Goal: Find specific page/section: Find specific page/section

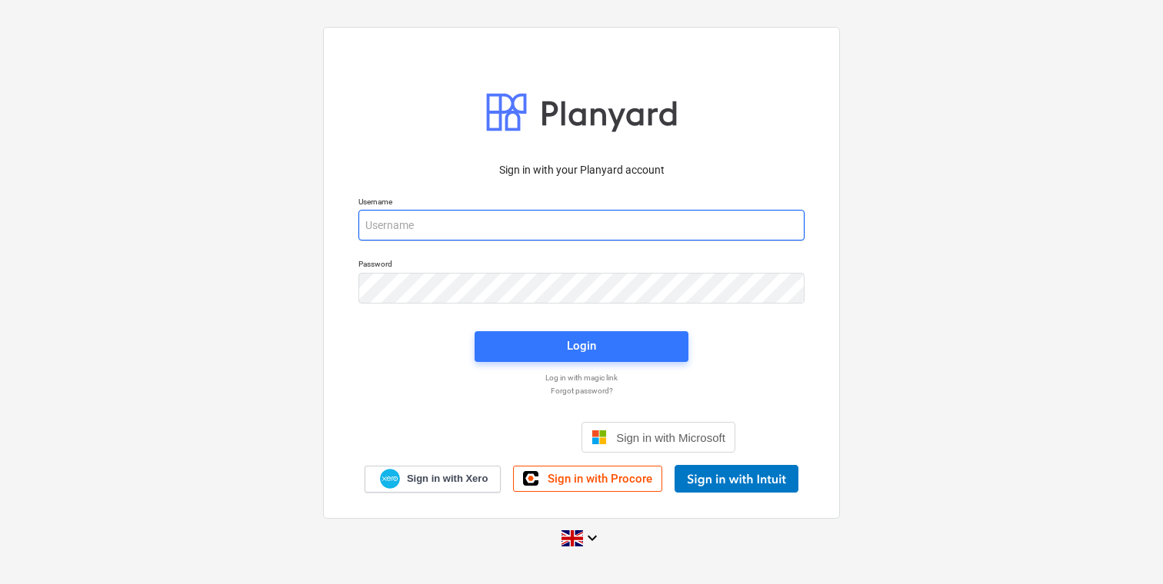
click at [529, 235] on input "email" at bounding box center [581, 225] width 446 height 31
type input "[EMAIL_ADDRESS][DOMAIN_NAME]"
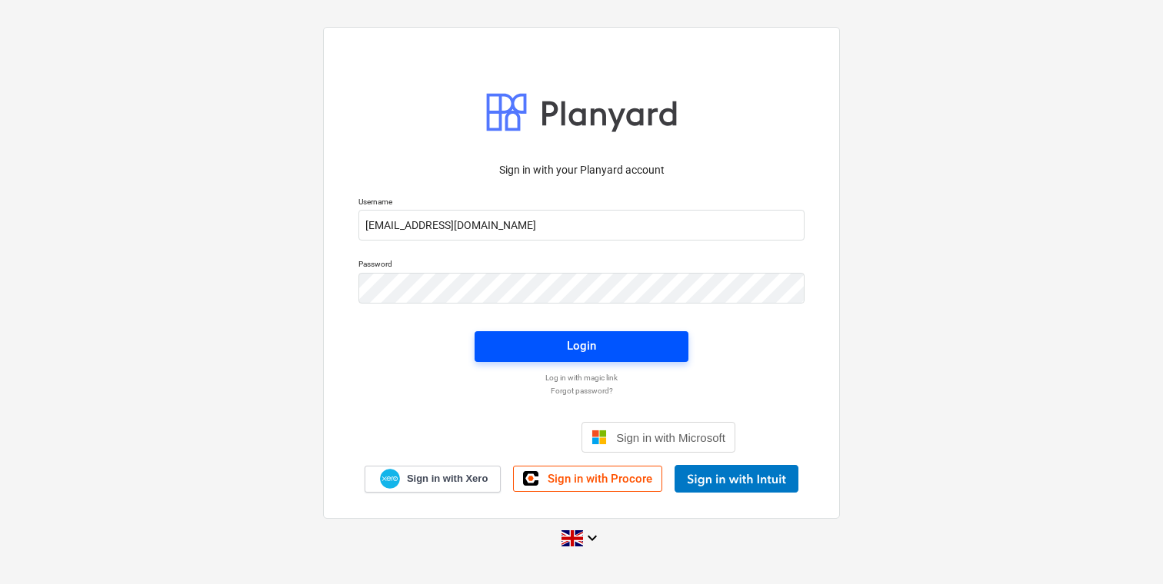
click at [546, 352] on span "Login" at bounding box center [581, 346] width 177 height 20
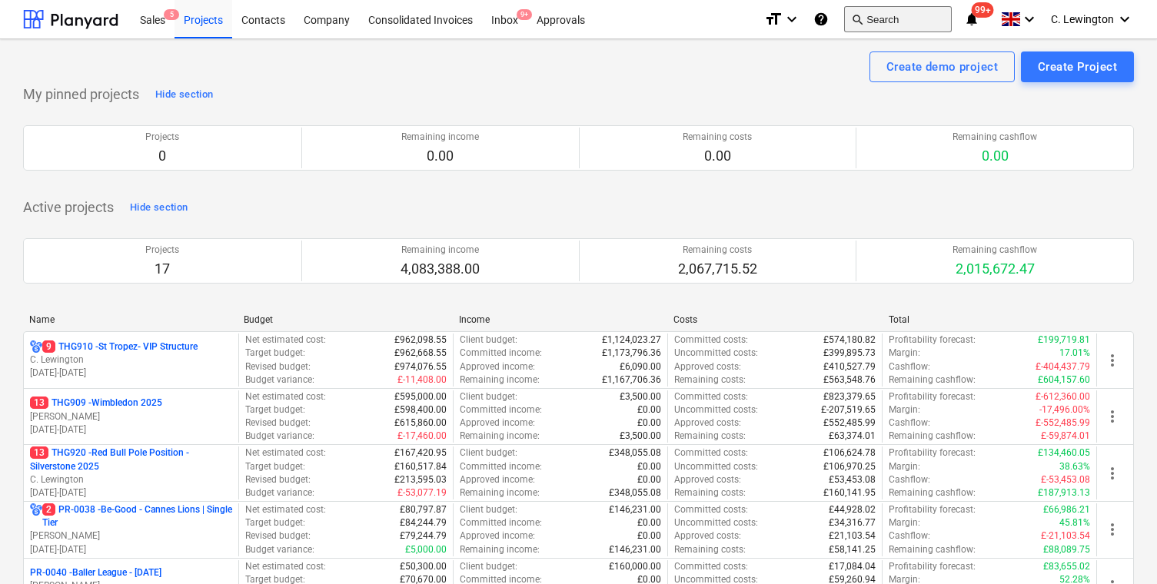
click at [897, 21] on button "search Search" at bounding box center [898, 19] width 108 height 26
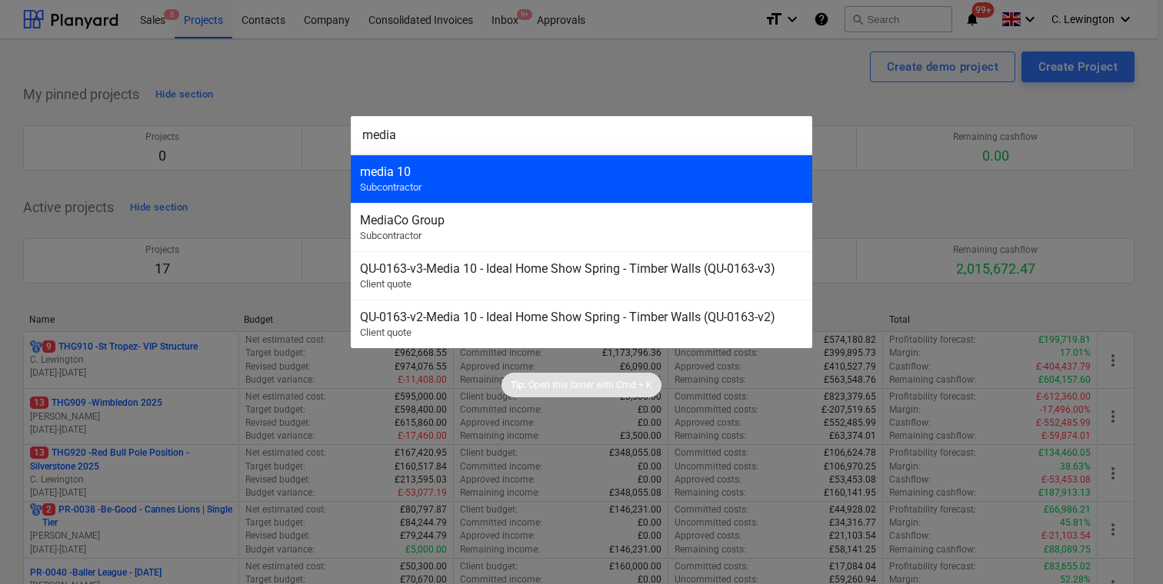
type input "media"
click at [647, 173] on div "media 10" at bounding box center [581, 172] width 443 height 15
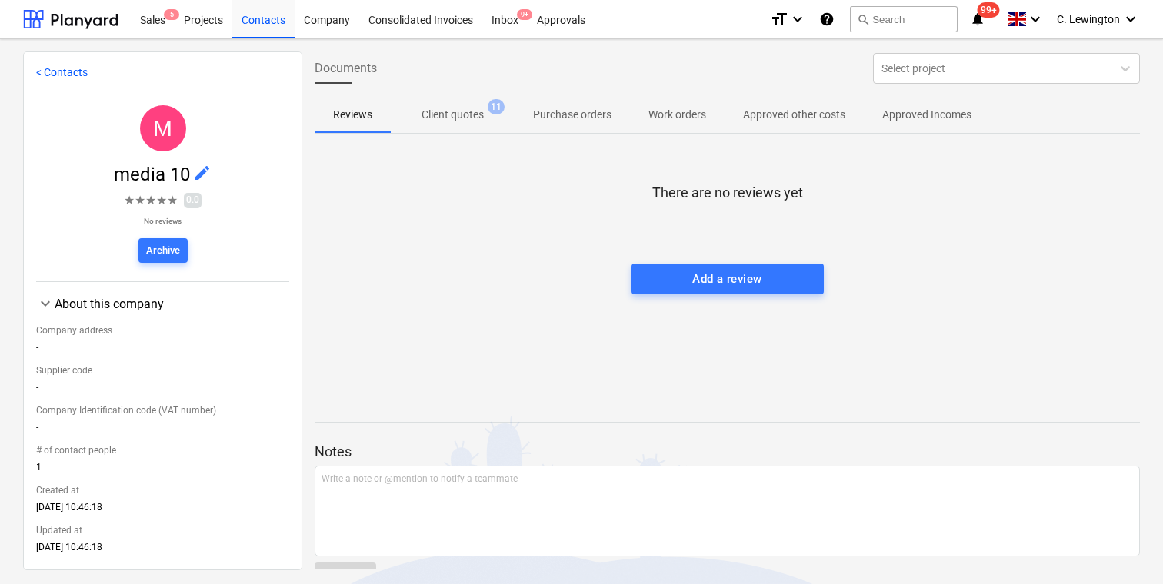
click at [444, 128] on span "Client quotes 11" at bounding box center [453, 115] width 124 height 28
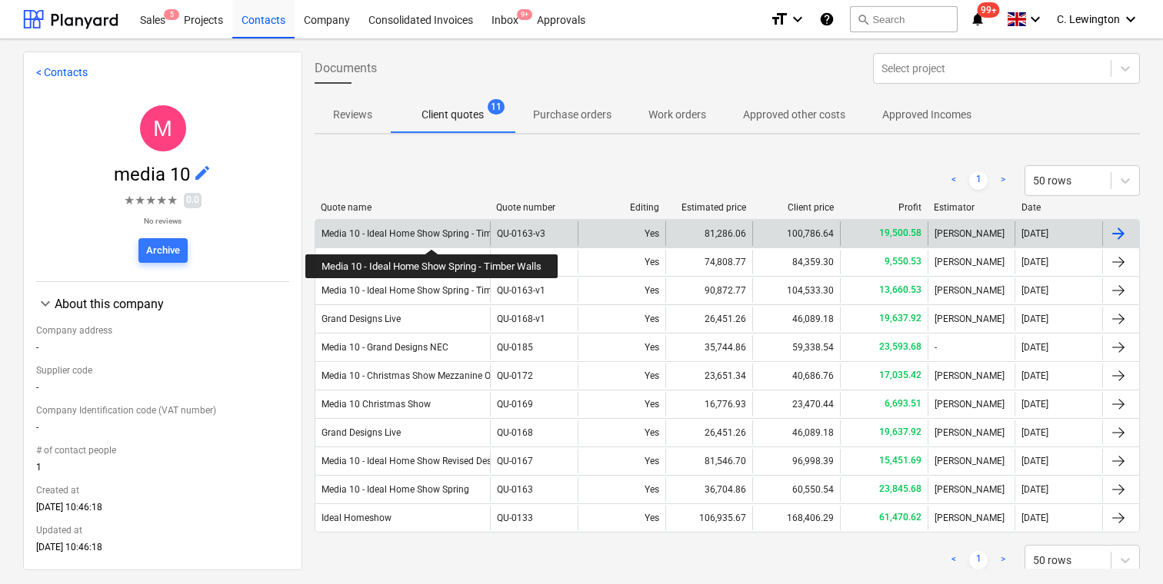
click at [433, 235] on div "Media 10 - Ideal Home Show Spring - Timber Walls" at bounding box center [425, 233] width 209 height 11
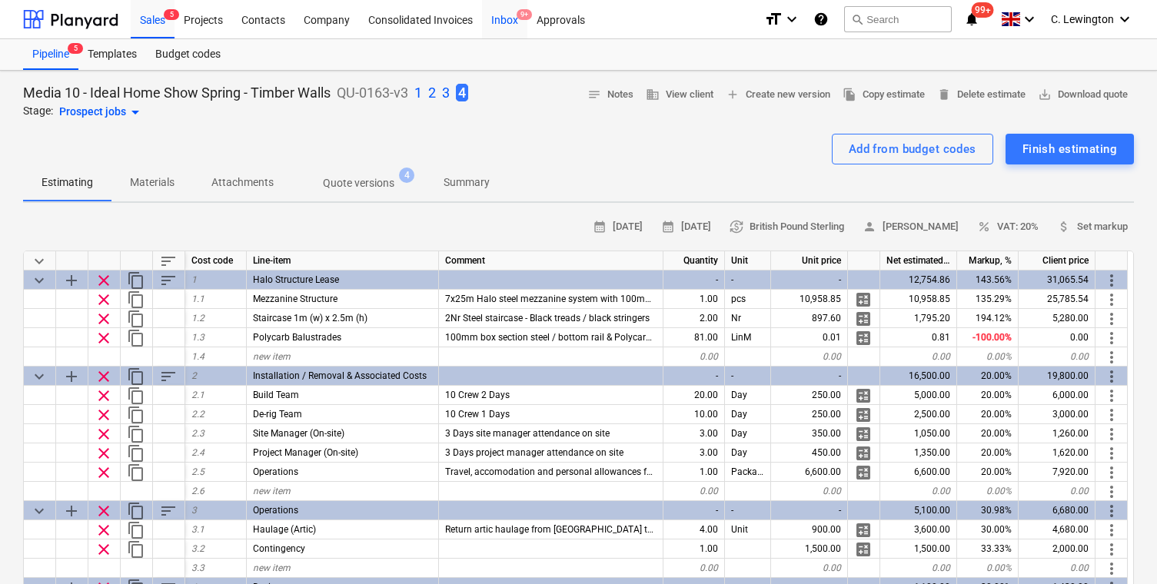
type textarea "x"
